Goal: Information Seeking & Learning: Learn about a topic

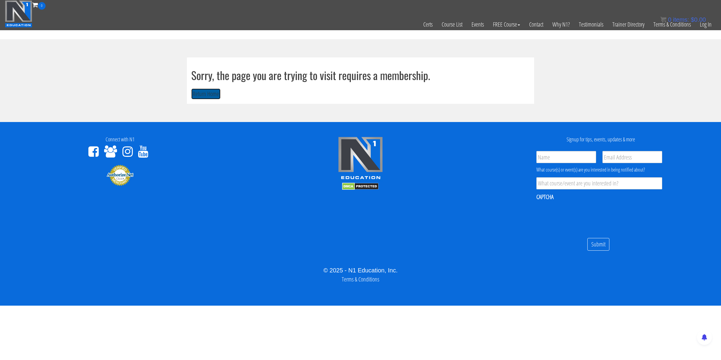
click at [211, 98] on button "Return Home" at bounding box center [205, 93] width 29 height 11
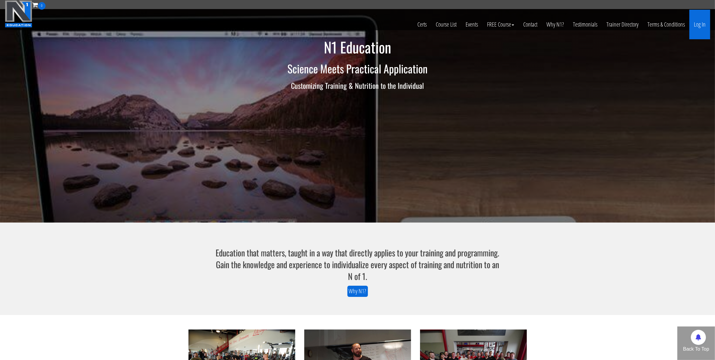
click at [695, 21] on link "Log In" at bounding box center [700, 25] width 21 height 30
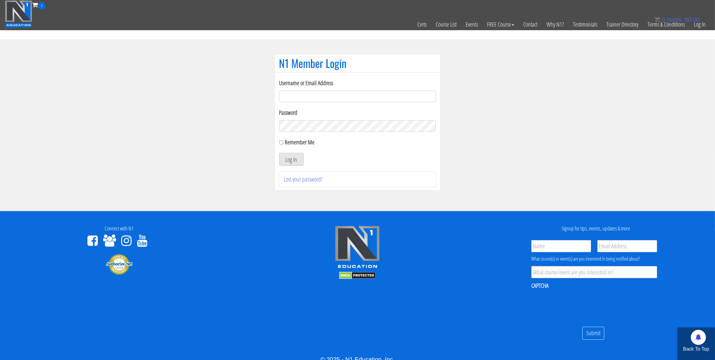
type input "mccademorgan1@gmail.com"
click at [292, 164] on button "Log In" at bounding box center [291, 159] width 24 height 13
click at [282, 145] on div "Remember Me" at bounding box center [357, 142] width 157 height 9
click at [281, 144] on input "Remember Me" at bounding box center [281, 142] width 4 height 4
checkbox input "true"
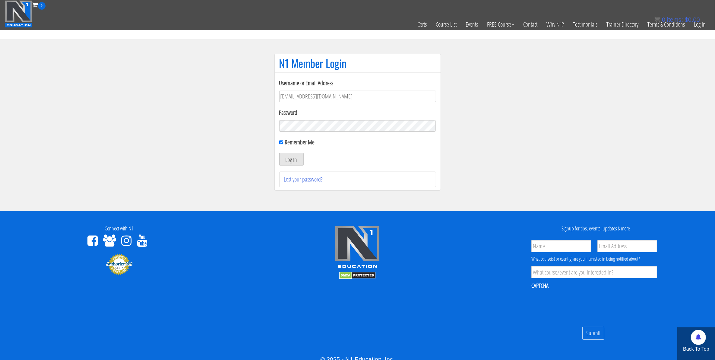
click at [296, 158] on button "Log In" at bounding box center [291, 159] width 24 height 13
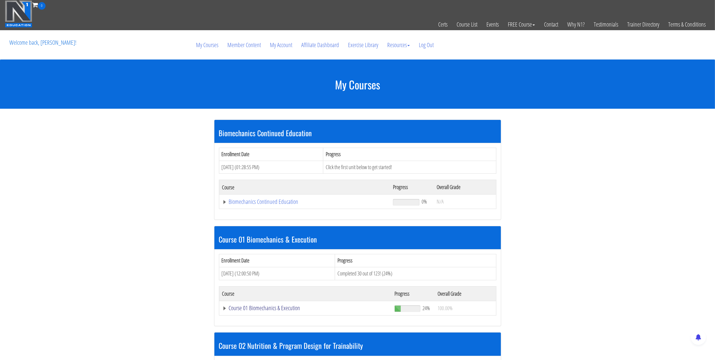
click at [238, 205] on link "Course 01 Biomechanics & Execution" at bounding box center [304, 202] width 165 height 6
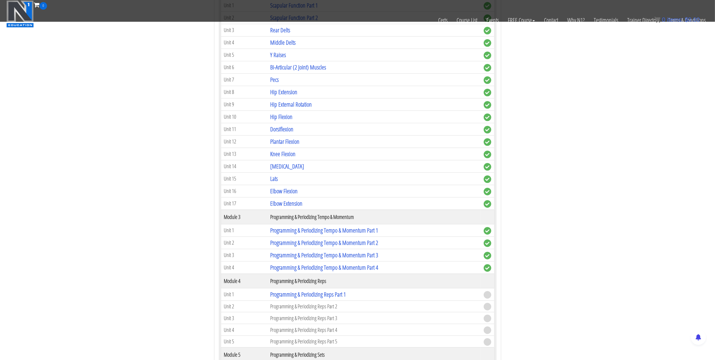
scroll to position [453, 0]
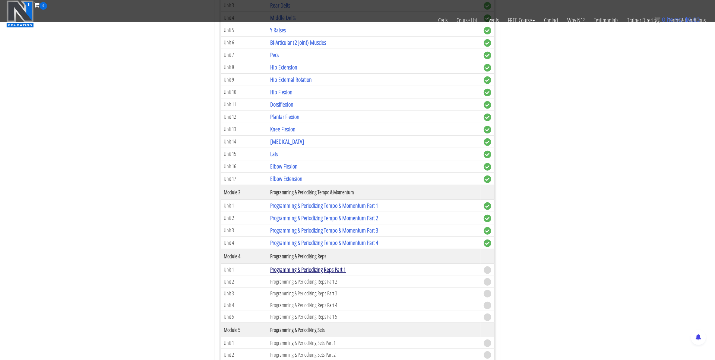
click at [305, 272] on link "Programming & Periodizing Reps Part 1" at bounding box center [308, 269] width 76 height 8
click at [285, 273] on link "Programming & Periodizing Reps Part 1" at bounding box center [308, 269] width 76 height 8
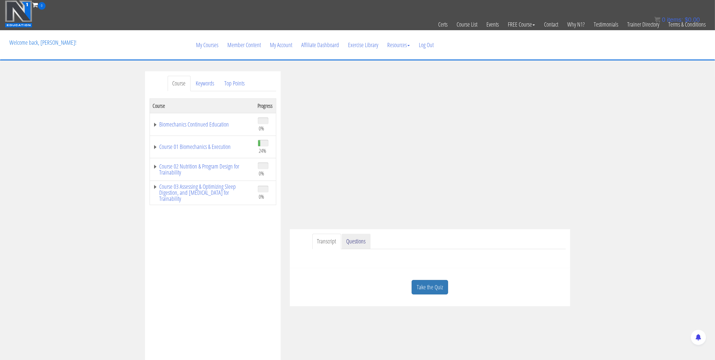
click at [349, 243] on link "Questions" at bounding box center [356, 241] width 29 height 15
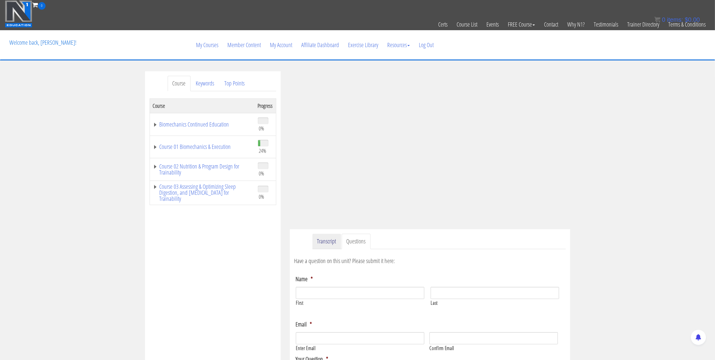
drag, startPoint x: 333, startPoint y: 242, endPoint x: 371, endPoint y: 252, distance: 39.0
click at [333, 242] on link "Transcript" at bounding box center [327, 241] width 29 height 15
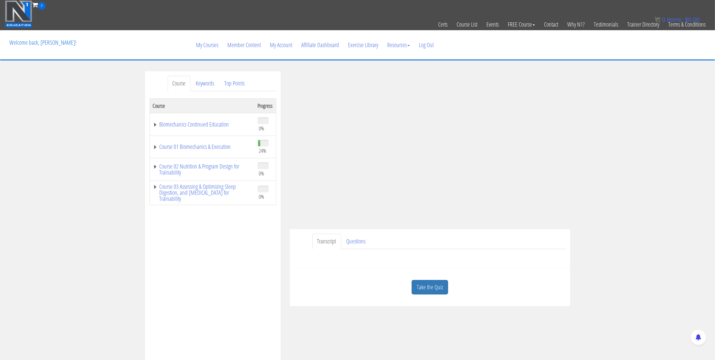
click at [435, 291] on link "Take the Quiz" at bounding box center [430, 287] width 37 height 15
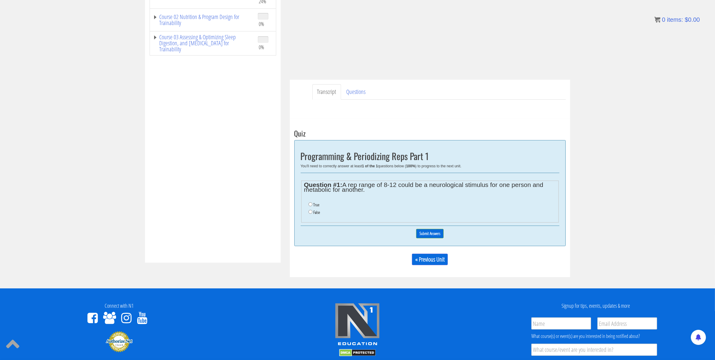
scroll to position [151, 0]
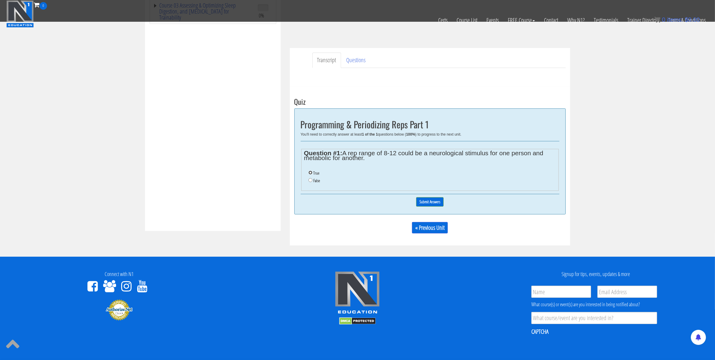
click at [310, 174] on input "True" at bounding box center [311, 172] width 4 height 4
radio input "true"
click at [422, 203] on input "Submit Answers" at bounding box center [429, 201] width 27 height 9
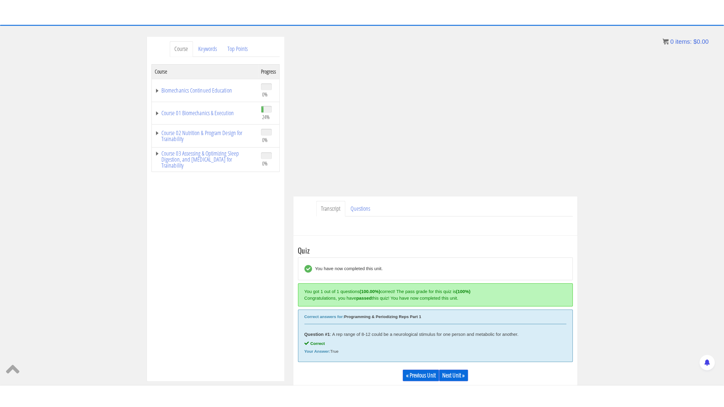
scroll to position [58, 0]
